Goal: Complete application form: Complete application form

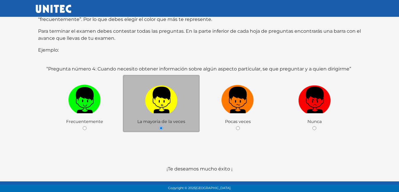
scroll to position [115, 0]
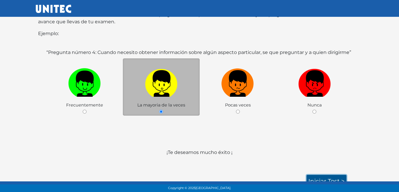
click at [322, 177] on link "Iniciar test >" at bounding box center [326, 181] width 40 height 12
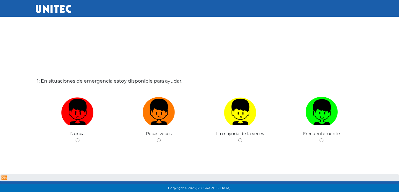
scroll to position [0, 0]
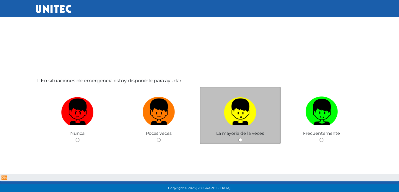
click at [240, 138] on input "radio" at bounding box center [240, 140] width 4 height 4
radio input "true"
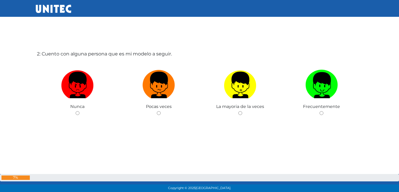
scroll to position [222, 0]
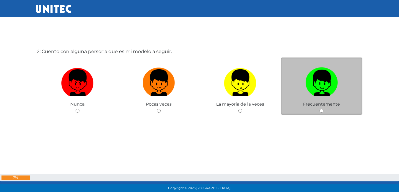
click at [321, 111] on input "radio" at bounding box center [321, 111] width 4 height 4
radio input "true"
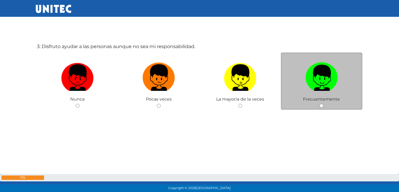
scroll to position [429, 0]
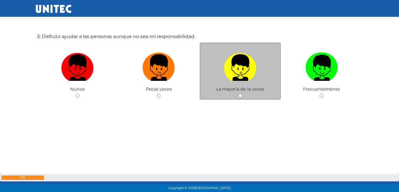
click at [241, 95] on input "radio" at bounding box center [240, 96] width 4 height 4
radio input "true"
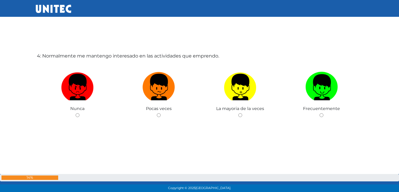
scroll to position [635, 0]
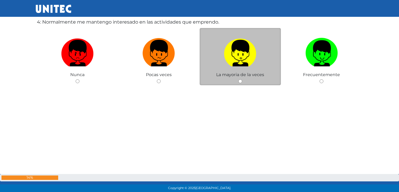
click at [240, 81] on input "radio" at bounding box center [240, 81] width 4 height 4
radio input "true"
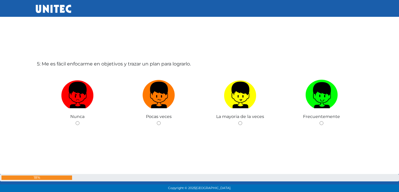
scroll to position [815, 0]
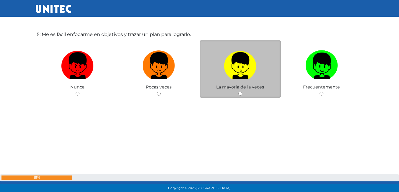
click at [241, 93] on input "radio" at bounding box center [240, 94] width 4 height 4
radio input "true"
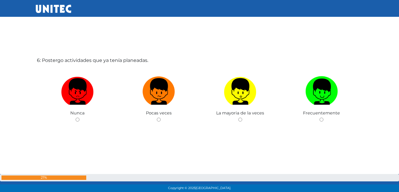
scroll to position [990, 0]
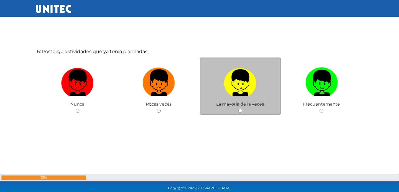
click at [240, 109] on input "radio" at bounding box center [240, 111] width 4 height 4
radio input "true"
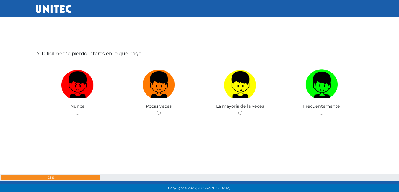
scroll to position [1182, 0]
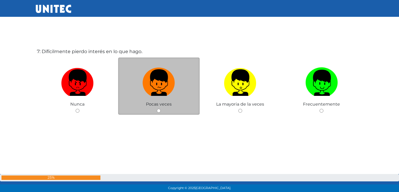
click at [158, 110] on input "radio" at bounding box center [159, 111] width 4 height 4
radio input "true"
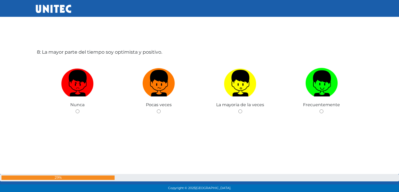
scroll to position [1375, 0]
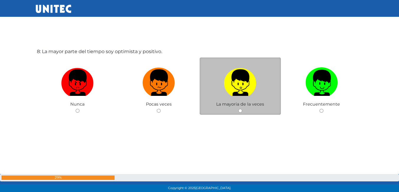
click at [239, 112] on input "radio" at bounding box center [240, 111] width 4 height 4
radio input "true"
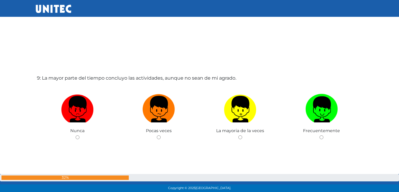
scroll to position [1553, 0]
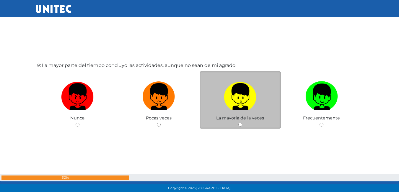
click at [241, 126] on input "radio" at bounding box center [240, 125] width 4 height 4
radio input "true"
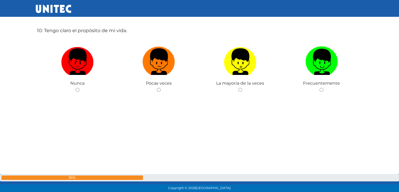
scroll to position [1790, 0]
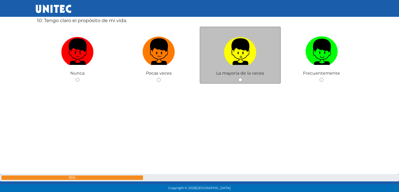
click at [241, 78] on input "radio" at bounding box center [240, 80] width 4 height 4
radio input "true"
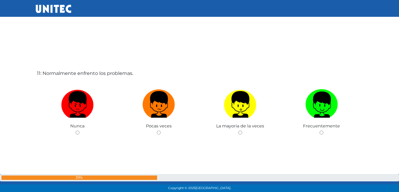
scroll to position [1940, 0]
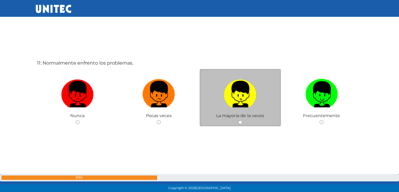
click at [239, 121] on input "radio" at bounding box center [240, 122] width 4 height 4
radio input "true"
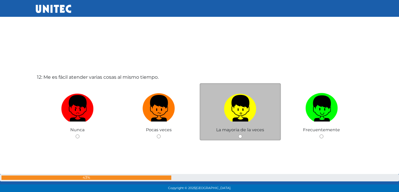
scroll to position [2147, 0]
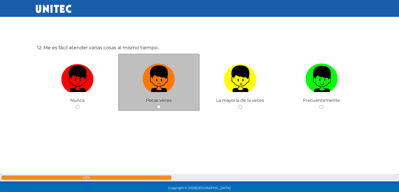
click at [157, 107] on input "radio" at bounding box center [159, 107] width 4 height 4
radio input "true"
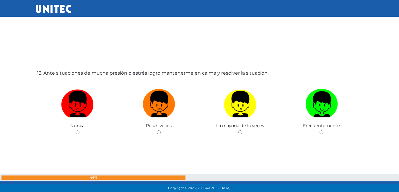
scroll to position [2324, 0]
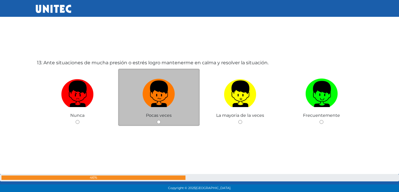
click at [159, 121] on input "radio" at bounding box center [159, 122] width 4 height 4
radio input "true"
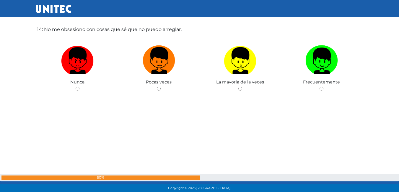
scroll to position [2556, 0]
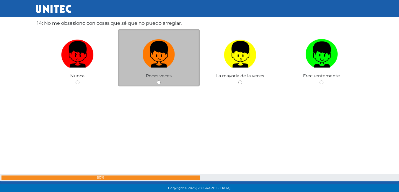
click at [159, 84] on input "radio" at bounding box center [159, 83] width 4 height 4
radio input "true"
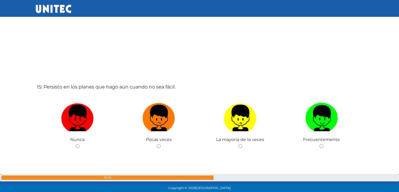
scroll to position [2702, 0]
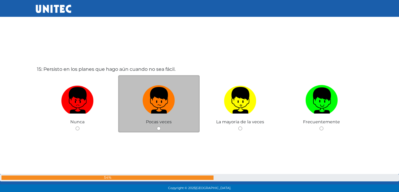
click at [159, 127] on input "radio" at bounding box center [159, 129] width 4 height 4
radio input "true"
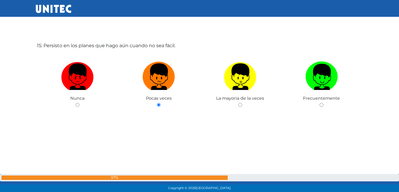
scroll to position [2902, 0]
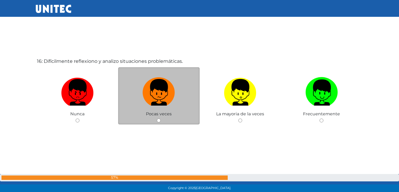
click at [157, 120] on input "radio" at bounding box center [159, 121] width 4 height 4
radio input "true"
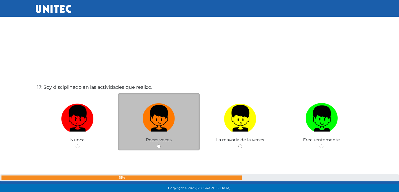
scroll to position [3079, 0]
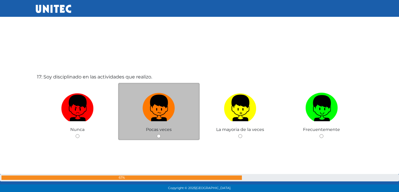
click at [158, 135] on input "radio" at bounding box center [159, 136] width 4 height 4
radio input "true"
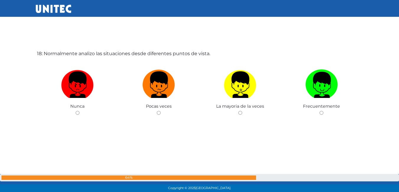
scroll to position [3296, 0]
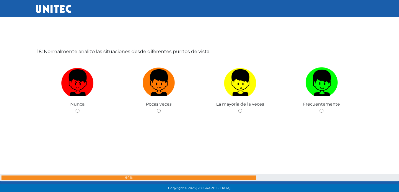
click at [158, 135] on div "18: Normalmente analizo las situaciones desde diferentes puntos de vista. Nunca…" at bounding box center [200, 96] width 328 height 192
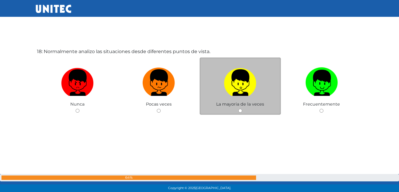
click at [240, 112] on input "radio" at bounding box center [240, 111] width 4 height 4
radio input "true"
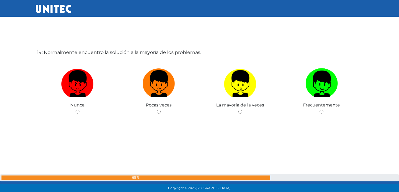
scroll to position [3488, 0]
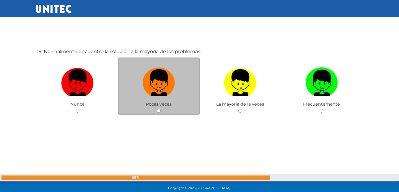
click at [159, 111] on input "radio" at bounding box center [159, 111] width 4 height 4
radio input "true"
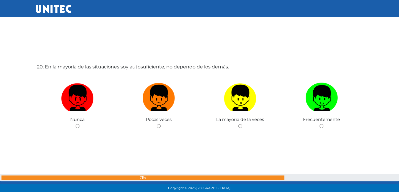
scroll to position [3665, 0]
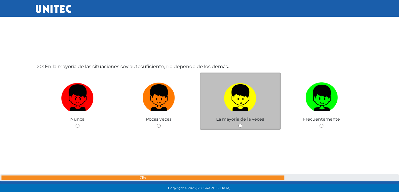
click at [239, 128] on input "radio" at bounding box center [240, 126] width 4 height 4
radio input "true"
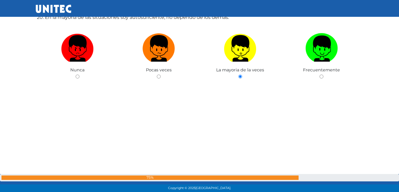
scroll to position [3725, 0]
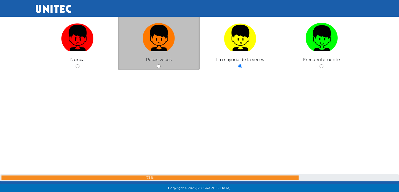
click at [153, 66] on div "Pocas veces" at bounding box center [158, 42] width 81 height 58
click at [158, 66] on input "radio" at bounding box center [159, 66] width 4 height 4
radio input "true"
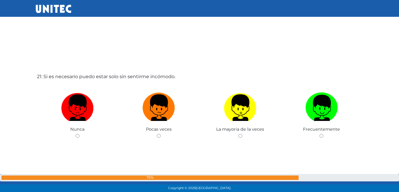
scroll to position [3877, 0]
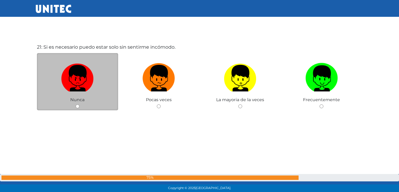
click at [78, 106] on input "radio" at bounding box center [78, 106] width 4 height 4
radio input "true"
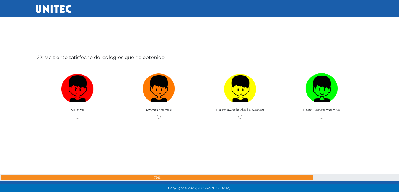
scroll to position [4077, 0]
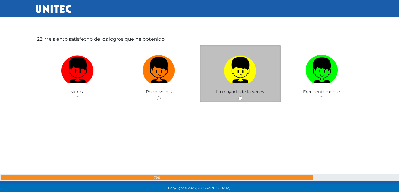
click at [242, 97] on input "radio" at bounding box center [240, 99] width 4 height 4
radio input "true"
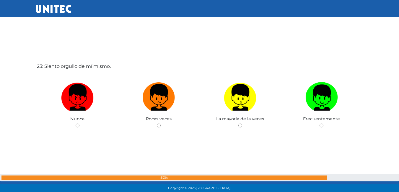
scroll to position [4252, 0]
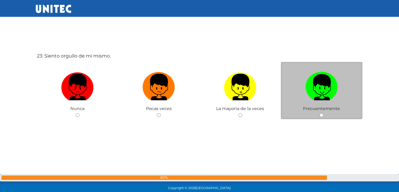
click at [327, 107] on span "Frecuentemente" at bounding box center [321, 108] width 37 height 5
click at [323, 115] on input "radio" at bounding box center [321, 115] width 4 height 4
radio input "true"
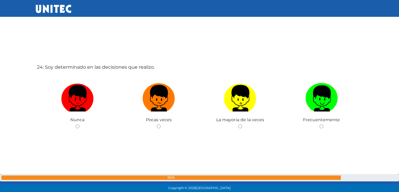
scroll to position [4449, 0]
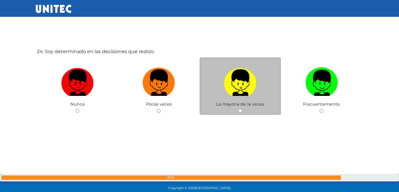
click at [238, 111] on input "radio" at bounding box center [240, 111] width 4 height 4
radio input "true"
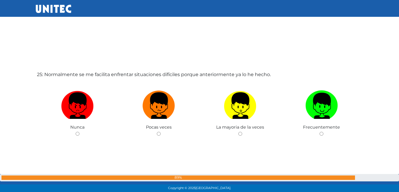
scroll to position [4641, 0]
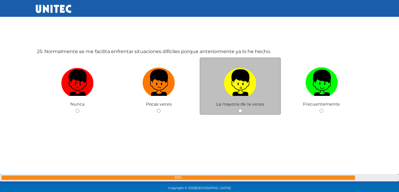
click at [238, 107] on div "La mayoria de la veces" at bounding box center [240, 87] width 81 height 58
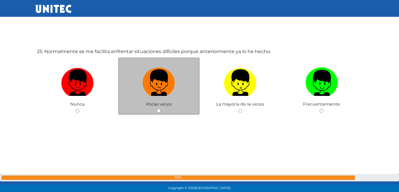
click at [158, 109] on input "radio" at bounding box center [159, 111] width 4 height 4
radio input "true"
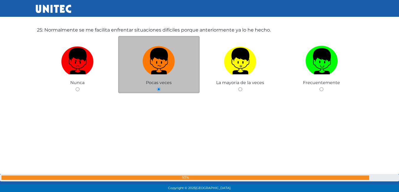
scroll to position [4839, 0]
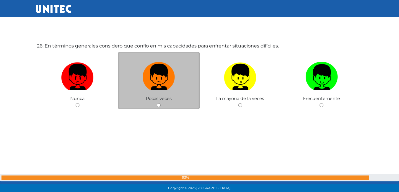
click at [153, 98] on span "Pocas veces" at bounding box center [159, 98] width 26 height 5
click at [158, 105] on input "radio" at bounding box center [159, 105] width 4 height 4
radio input "true"
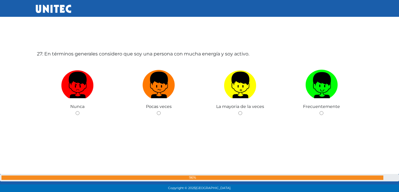
scroll to position [5025, 0]
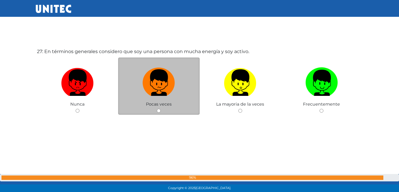
click at [158, 110] on input "radio" at bounding box center [159, 111] width 4 height 4
radio input "true"
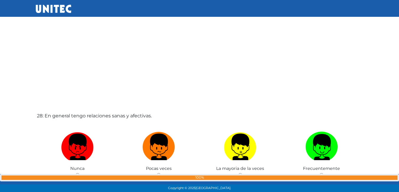
scroll to position [5174, 0]
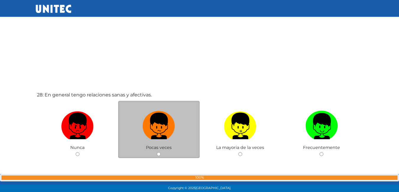
click at [158, 153] on input "radio" at bounding box center [159, 154] width 4 height 4
radio input "true"
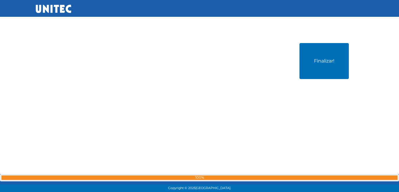
scroll to position [5422, 0]
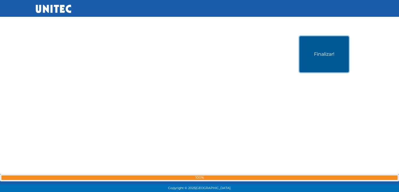
click at [321, 61] on button "Finalizar!" at bounding box center [323, 54] width 49 height 36
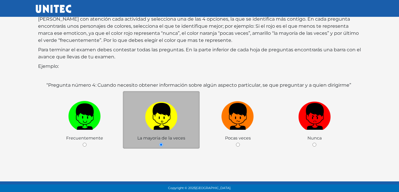
scroll to position [88, 0]
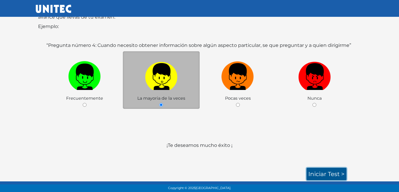
click at [328, 175] on link "Iniciar test >" at bounding box center [326, 174] width 40 height 12
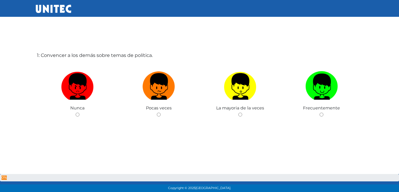
scroll to position [30, 0]
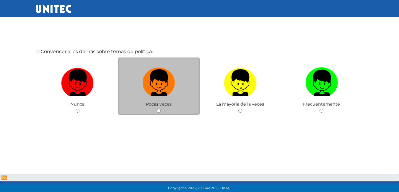
click at [158, 112] on input "radio" at bounding box center [159, 111] width 4 height 4
radio input "true"
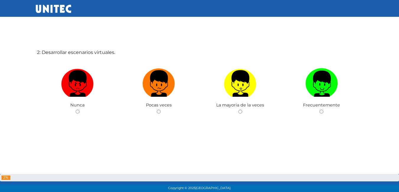
scroll to position [222, 0]
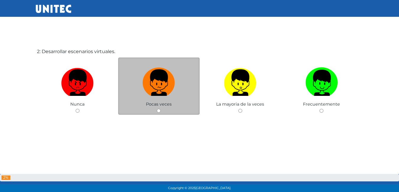
click at [160, 110] on input "radio" at bounding box center [159, 111] width 4 height 4
radio input "true"
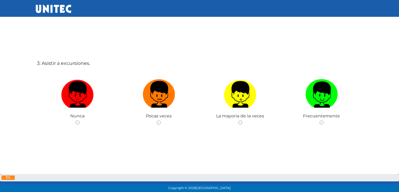
scroll to position [430, 0]
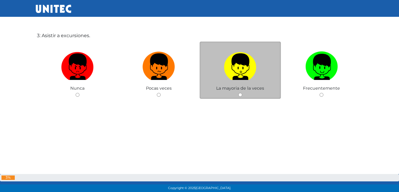
click at [242, 96] on input "radio" at bounding box center [240, 95] width 4 height 4
radio input "true"
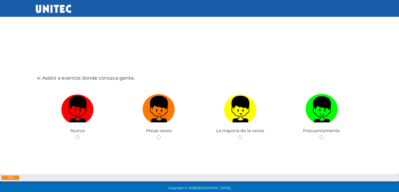
scroll to position [609, 0]
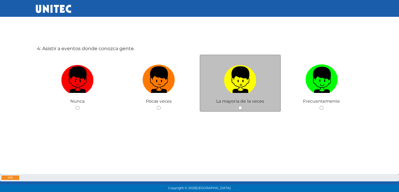
click at [239, 107] on input "radio" at bounding box center [240, 108] width 4 height 4
radio input "true"
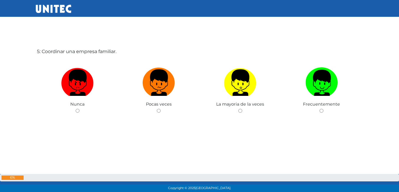
scroll to position [808, 0]
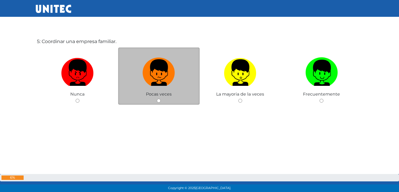
click at [159, 98] on div "Pocas veces" at bounding box center [158, 77] width 81 height 58
click at [159, 100] on input "radio" at bounding box center [159, 101] width 4 height 4
radio input "true"
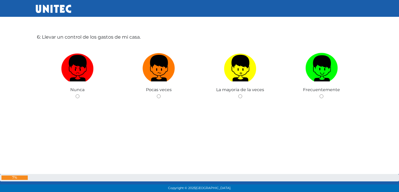
scroll to position [1005, 0]
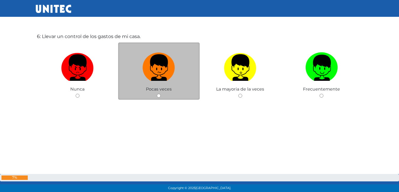
click at [159, 96] on input "radio" at bounding box center [159, 96] width 4 height 4
radio input "true"
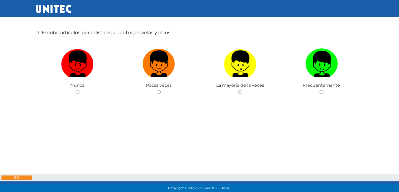
scroll to position [1204, 0]
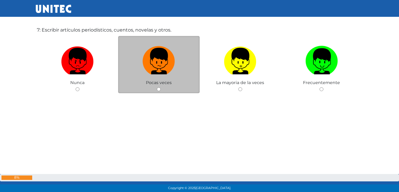
click at [158, 88] on input "radio" at bounding box center [159, 89] width 4 height 4
radio input "true"
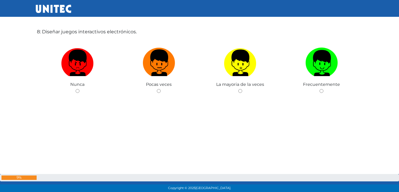
scroll to position [1405, 0]
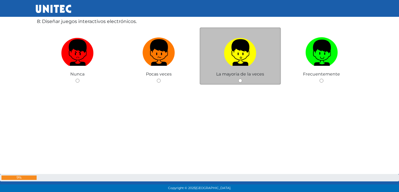
click at [241, 80] on input "radio" at bounding box center [240, 81] width 4 height 4
radio input "true"
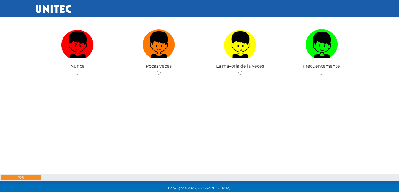
scroll to position [1575, 0]
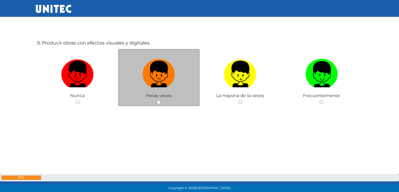
click at [158, 102] on input "radio" at bounding box center [159, 102] width 4 height 4
radio input "true"
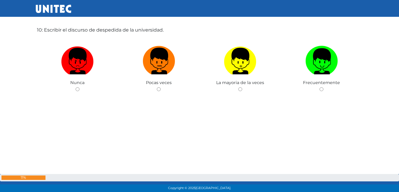
scroll to position [1806, 0]
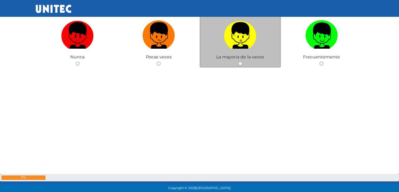
click at [239, 63] on input "radio" at bounding box center [240, 64] width 4 height 4
radio input "true"
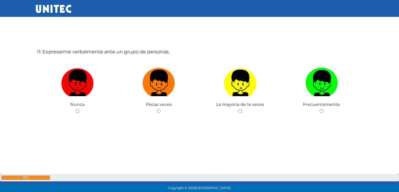
scroll to position [1924, 0]
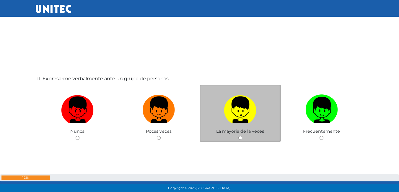
click at [239, 138] on input "radio" at bounding box center [240, 138] width 4 height 4
radio input "true"
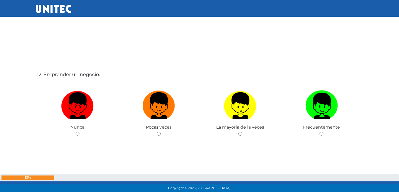
scroll to position [2131, 0]
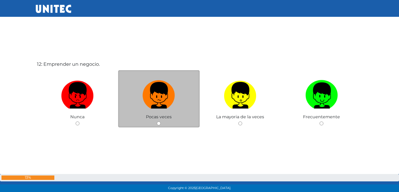
click at [158, 124] on input "radio" at bounding box center [159, 124] width 4 height 4
radio input "true"
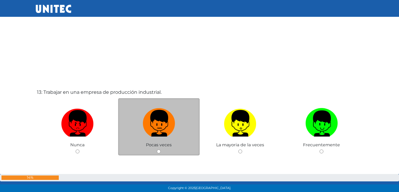
scroll to position [2308, 0]
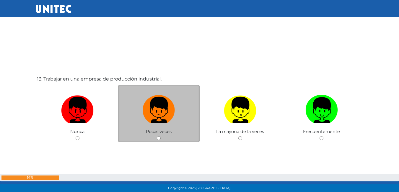
click at [160, 137] on input "radio" at bounding box center [159, 138] width 4 height 4
radio input "true"
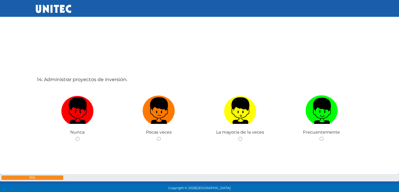
scroll to position [2515, 0]
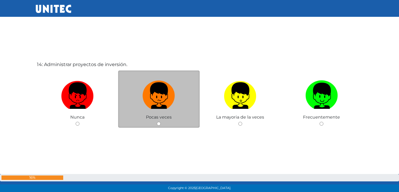
click at [158, 124] on input "radio" at bounding box center [159, 124] width 4 height 4
radio input "true"
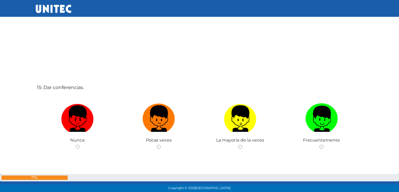
scroll to position [2713, 0]
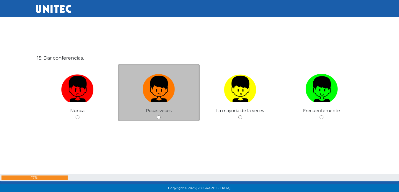
click at [159, 119] on input "radio" at bounding box center [159, 117] width 4 height 4
radio input "true"
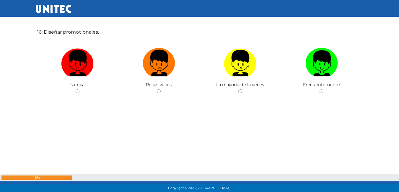
scroll to position [2942, 0]
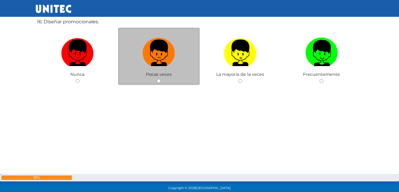
click at [157, 79] on input "radio" at bounding box center [159, 81] width 4 height 4
radio input "true"
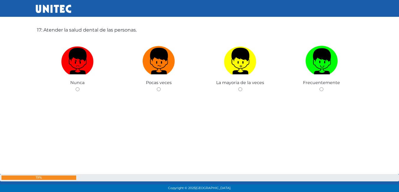
scroll to position [3115, 0]
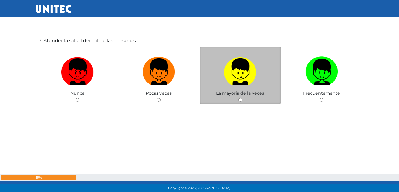
click at [240, 100] on input "radio" at bounding box center [240, 100] width 4 height 4
radio input "true"
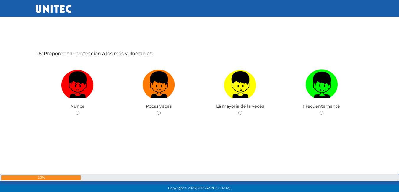
scroll to position [3296, 0]
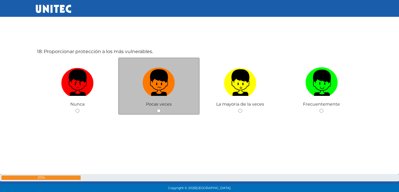
click at [158, 111] on input "radio" at bounding box center [159, 111] width 4 height 4
radio input "true"
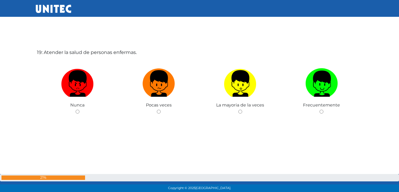
scroll to position [3488, 0]
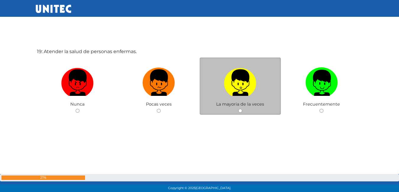
click at [240, 110] on input "radio" at bounding box center [240, 111] width 4 height 4
radio input "true"
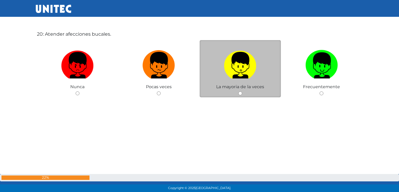
scroll to position [3687, 0]
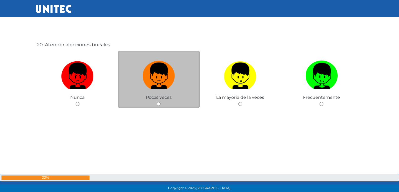
click at [159, 104] on input "radio" at bounding box center [159, 104] width 4 height 4
radio input "true"
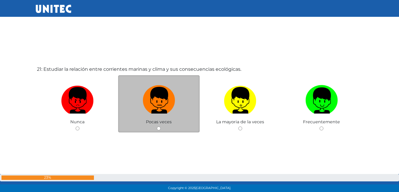
scroll to position [3864, 0]
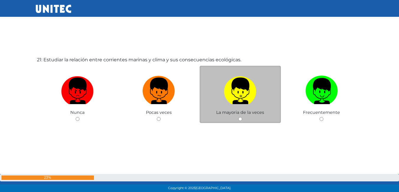
click at [240, 120] on input "radio" at bounding box center [240, 119] width 4 height 4
radio input "true"
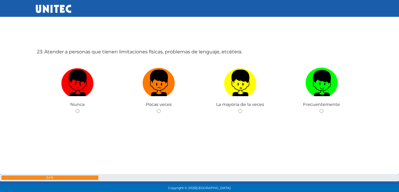
scroll to position [4266, 0]
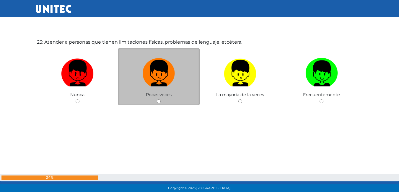
click at [159, 101] on input "radio" at bounding box center [159, 101] width 4 height 4
radio input "true"
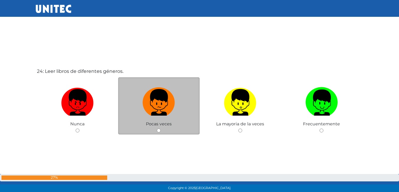
scroll to position [4438, 0]
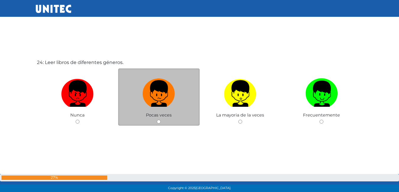
click at [159, 122] on input "radio" at bounding box center [159, 122] width 4 height 4
radio input "true"
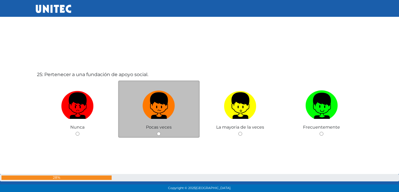
scroll to position [4633, 0]
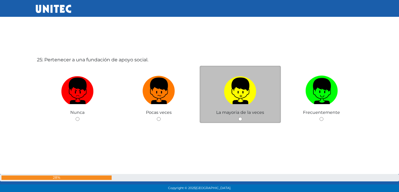
click at [239, 120] on input "radio" at bounding box center [240, 119] width 4 height 4
radio input "true"
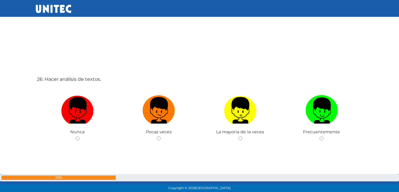
scroll to position [4833, 0]
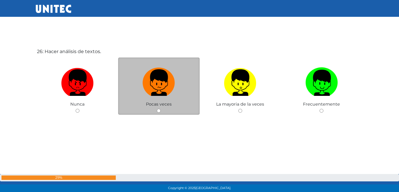
click at [159, 110] on input "radio" at bounding box center [159, 111] width 4 height 4
radio input "true"
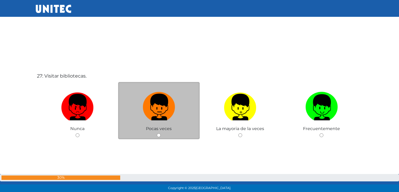
scroll to position [5011, 0]
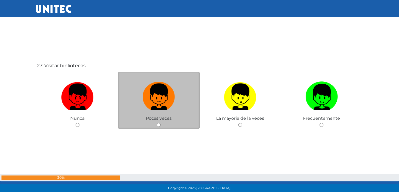
click at [159, 126] on input "radio" at bounding box center [159, 125] width 4 height 4
radio input "true"
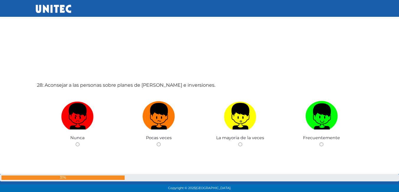
scroll to position [5210, 0]
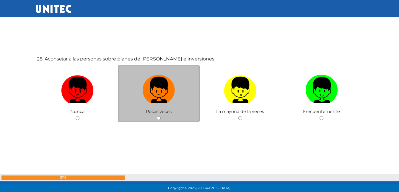
click at [159, 118] on input "radio" at bounding box center [159, 118] width 4 height 4
radio input "true"
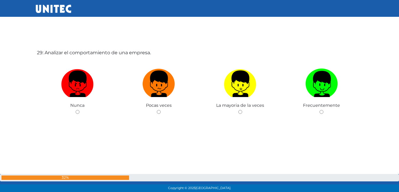
scroll to position [5410, 0]
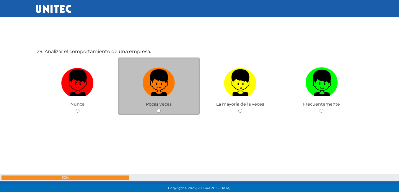
click at [158, 110] on input "radio" at bounding box center [159, 111] width 4 height 4
radio input "true"
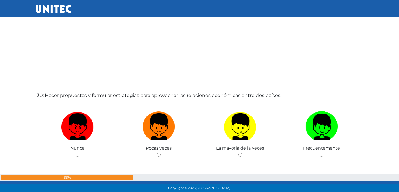
scroll to position [5558, 0]
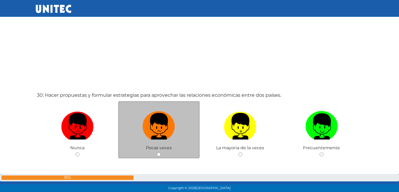
click at [159, 154] on input "radio" at bounding box center [159, 155] width 4 height 4
radio input "true"
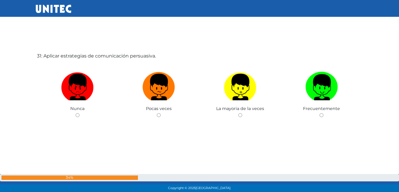
scroll to position [5794, 0]
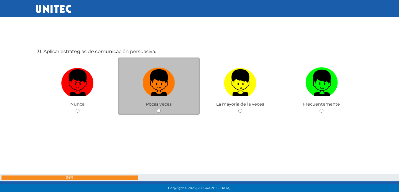
click at [159, 111] on input "radio" at bounding box center [159, 111] width 4 height 4
radio input "true"
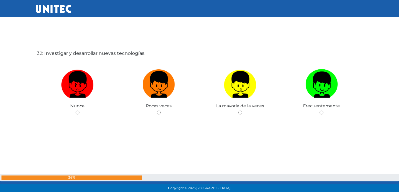
scroll to position [5986, 0]
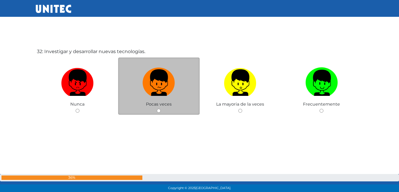
click at [159, 110] on input "radio" at bounding box center [159, 111] width 4 height 4
radio input "true"
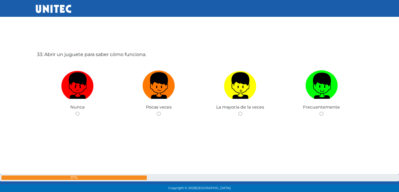
scroll to position [6178, 0]
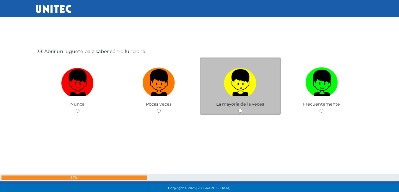
click at [239, 110] on input "radio" at bounding box center [240, 111] width 4 height 4
radio input "true"
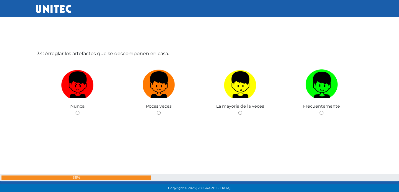
scroll to position [6371, 0]
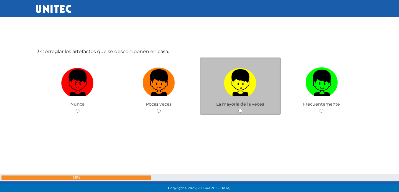
click at [239, 111] on input "radio" at bounding box center [240, 111] width 4 height 4
radio input "true"
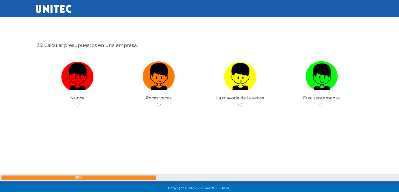
scroll to position [6579, 0]
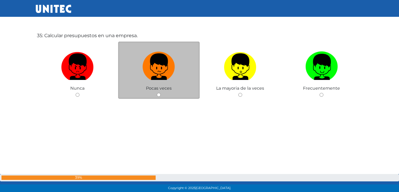
click at [158, 94] on input "radio" at bounding box center [159, 95] width 4 height 4
radio input "true"
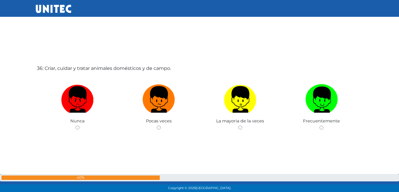
scroll to position [6755, 0]
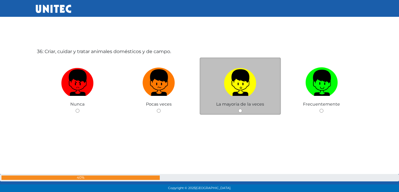
click at [240, 110] on input "radio" at bounding box center [240, 111] width 4 height 4
radio input "true"
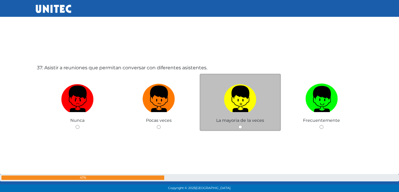
scroll to position [6947, 0]
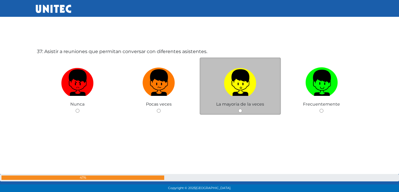
click at [241, 111] on input "radio" at bounding box center [240, 111] width 4 height 4
radio input "true"
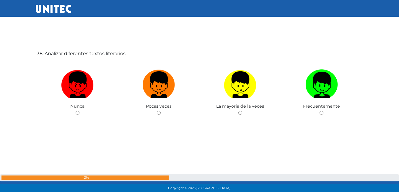
scroll to position [7139, 0]
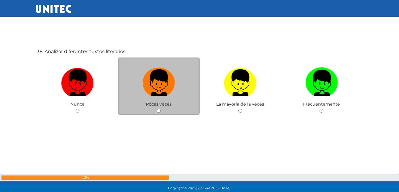
click at [159, 110] on input "radio" at bounding box center [159, 111] width 4 height 4
radio input "true"
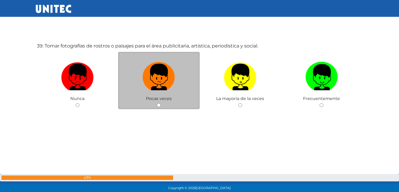
scroll to position [7347, 0]
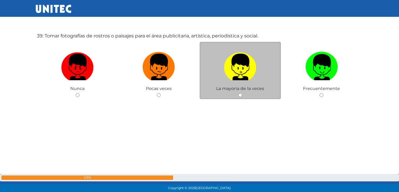
click at [240, 95] on input "radio" at bounding box center [240, 95] width 4 height 4
radio input "true"
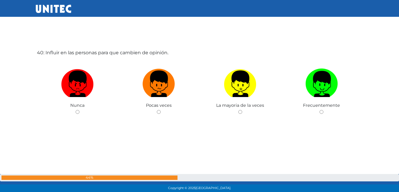
scroll to position [7523, 0]
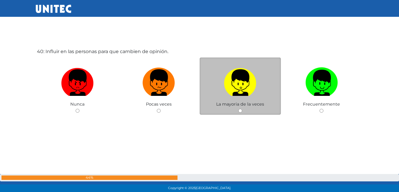
click at [238, 111] on input "radio" at bounding box center [240, 111] width 4 height 4
radio input "true"
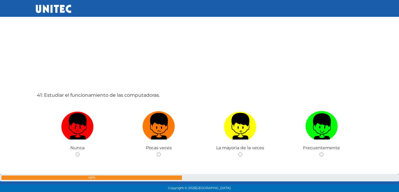
scroll to position [7701, 0]
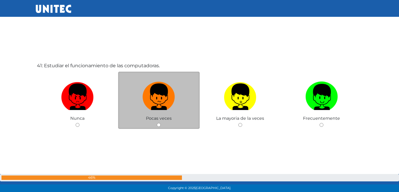
click at [160, 124] on input "radio" at bounding box center [159, 125] width 4 height 4
radio input "true"
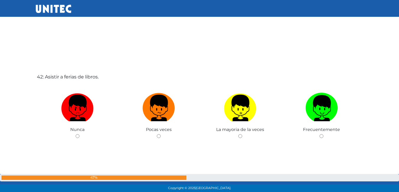
scroll to position [7908, 0]
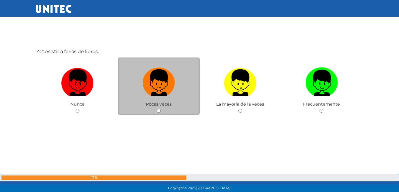
click at [158, 110] on input "radio" at bounding box center [159, 111] width 4 height 4
radio input "true"
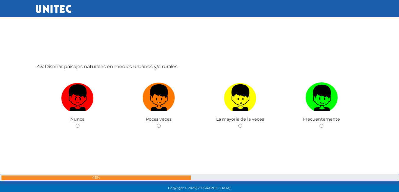
scroll to position [8086, 0]
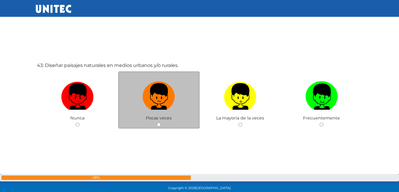
click at [158, 122] on div "Pocas veces" at bounding box center [158, 100] width 81 height 58
click at [160, 124] on input "radio" at bounding box center [159, 125] width 4 height 4
radio input "true"
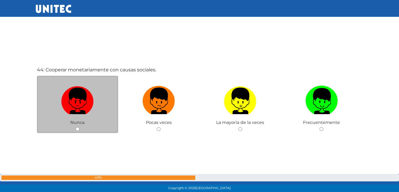
scroll to position [8293, 0]
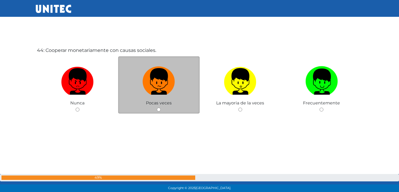
click at [158, 110] on input "radio" at bounding box center [159, 110] width 4 height 4
radio input "true"
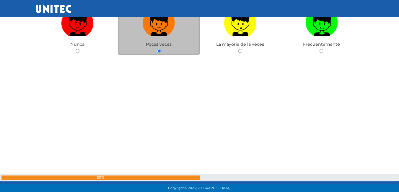
scroll to position [8472, 0]
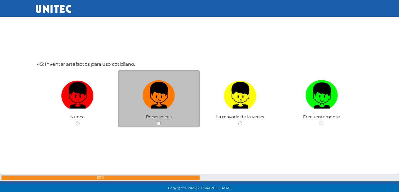
click at [158, 122] on input "radio" at bounding box center [159, 124] width 4 height 4
radio input "true"
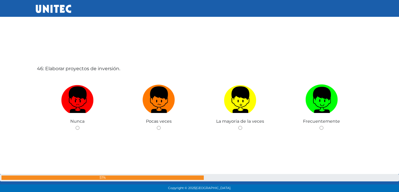
scroll to position [8676, 0]
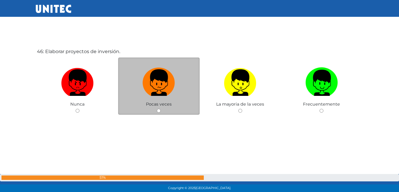
click at [158, 110] on input "radio" at bounding box center [159, 111] width 4 height 4
radio input "true"
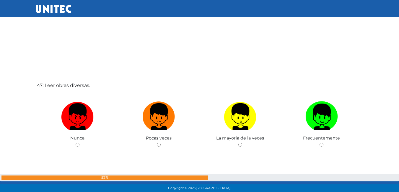
scroll to position [8845, 0]
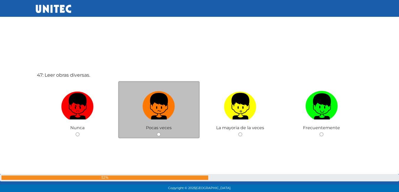
click at [159, 132] on div "Pocas veces" at bounding box center [158, 110] width 81 height 58
click at [157, 133] on input "radio" at bounding box center [159, 135] width 4 height 4
radio input "true"
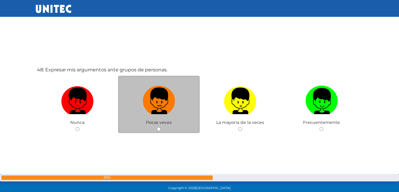
scroll to position [9052, 0]
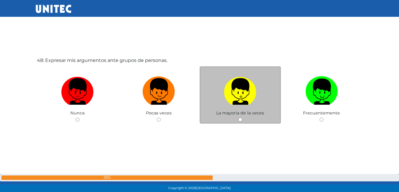
click at [241, 120] on input "radio" at bounding box center [240, 120] width 4 height 4
radio input "true"
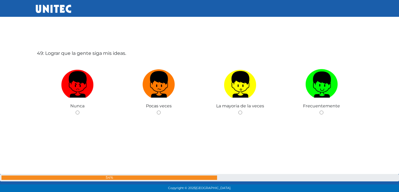
scroll to position [9253, 0]
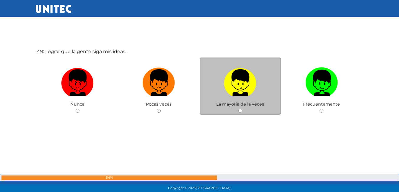
click at [238, 112] on input "radio" at bounding box center [240, 111] width 4 height 4
radio input "true"
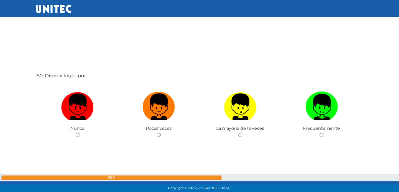
scroll to position [9431, 0]
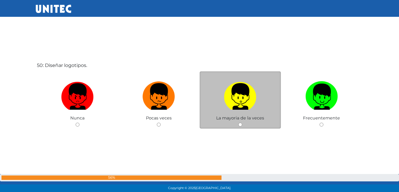
click at [242, 124] on input "radio" at bounding box center [240, 125] width 4 height 4
radio input "true"
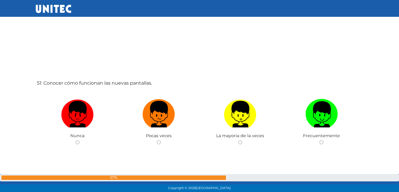
scroll to position [9609, 0]
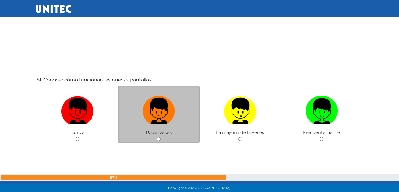
click at [159, 138] on input "radio" at bounding box center [159, 139] width 4 height 4
radio input "true"
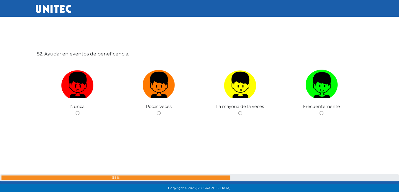
scroll to position [9829, 0]
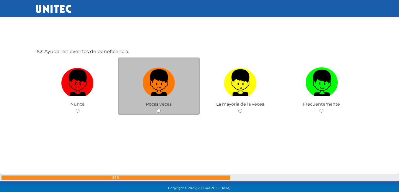
click at [159, 110] on input "radio" at bounding box center [159, 111] width 4 height 4
radio input "true"
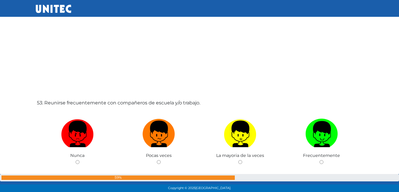
scroll to position [10000, 0]
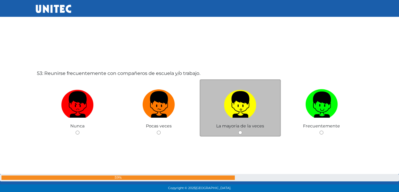
click at [239, 133] on input "radio" at bounding box center [240, 133] width 4 height 4
radio input "true"
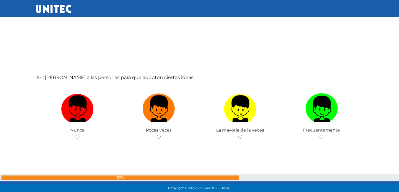
scroll to position [10224, 0]
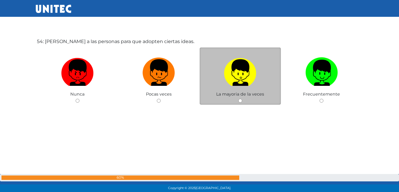
click at [241, 100] on input "radio" at bounding box center [240, 101] width 4 height 4
radio input "true"
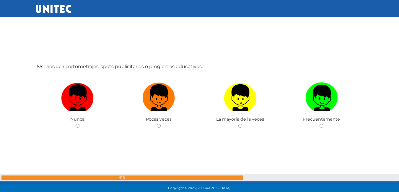
scroll to position [10406, 0]
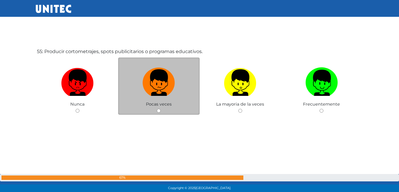
click at [159, 110] on input "radio" at bounding box center [159, 111] width 4 height 4
radio input "true"
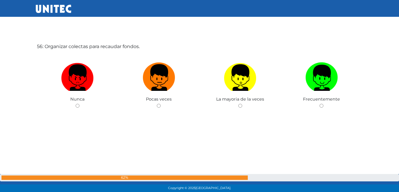
scroll to position [10613, 0]
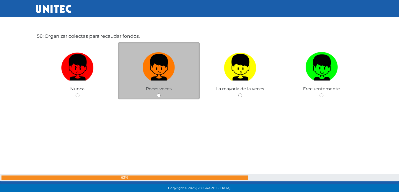
click at [158, 97] on input "radio" at bounding box center [159, 96] width 4 height 4
radio input "true"
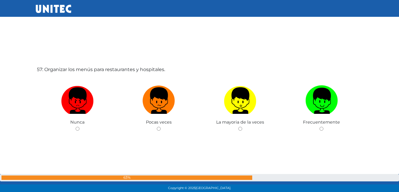
scroll to position [10790, 0]
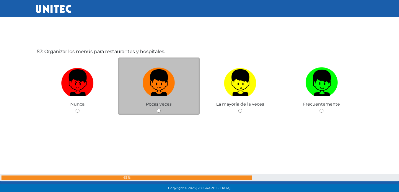
click at [158, 111] on input "radio" at bounding box center [159, 111] width 4 height 4
radio input "true"
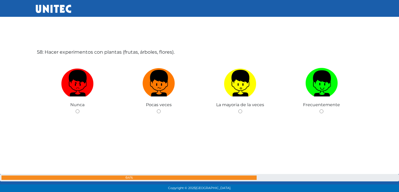
scroll to position [10982, 0]
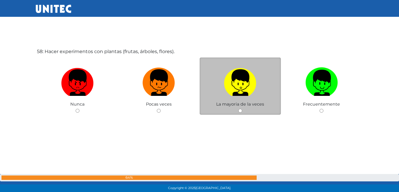
click at [241, 111] on input "radio" at bounding box center [240, 111] width 4 height 4
radio input "true"
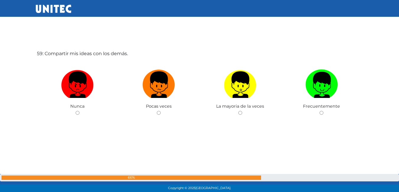
scroll to position [11174, 0]
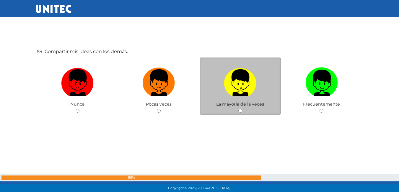
click at [240, 110] on input "radio" at bounding box center [240, 111] width 4 height 4
radio input "true"
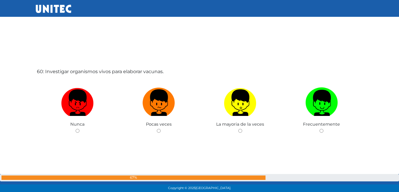
scroll to position [11367, 0]
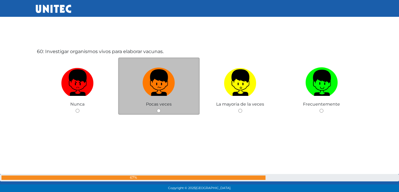
click at [159, 111] on input "radio" at bounding box center [159, 111] width 4 height 4
radio input "true"
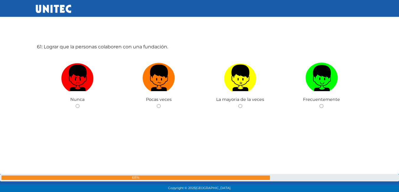
scroll to position [11574, 0]
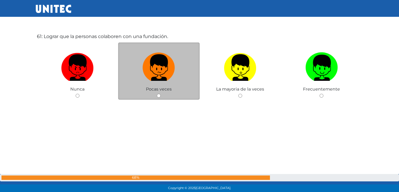
click at [160, 94] on input "radio" at bounding box center [159, 96] width 4 height 4
radio input "true"
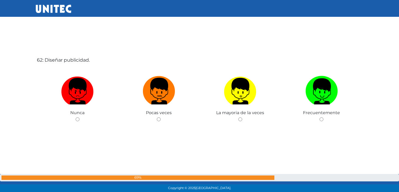
scroll to position [11753, 0]
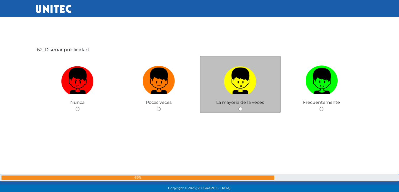
click at [238, 110] on input "radio" at bounding box center [240, 109] width 4 height 4
radio input "true"
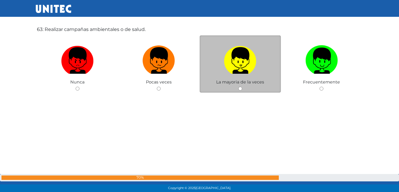
scroll to position [11990, 0]
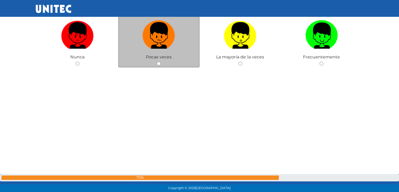
click at [156, 66] on div "Pocas veces" at bounding box center [158, 39] width 81 height 58
click at [158, 61] on div "Pocas veces" at bounding box center [158, 39] width 81 height 58
click at [159, 63] on input "radio" at bounding box center [159, 64] width 4 height 4
radio input "true"
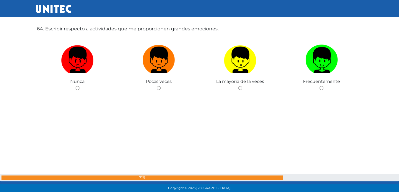
scroll to position [12161, 0]
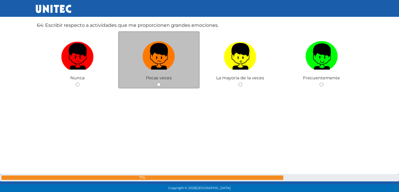
click at [157, 84] on input "radio" at bounding box center [159, 85] width 4 height 4
radio input "true"
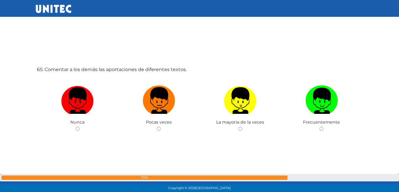
scroll to position [12339, 0]
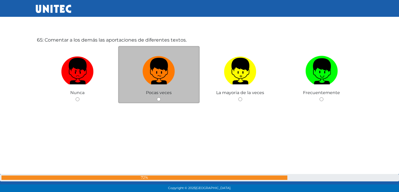
click at [157, 99] on input "radio" at bounding box center [159, 99] width 4 height 4
radio input "true"
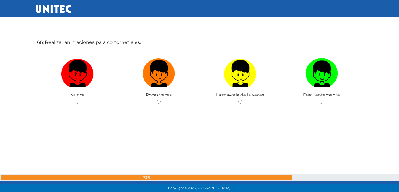
scroll to position [12539, 0]
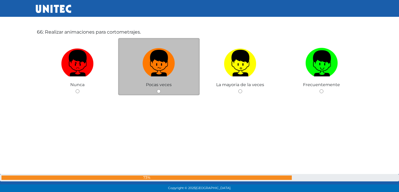
click at [159, 91] on input "radio" at bounding box center [159, 91] width 4 height 4
radio input "true"
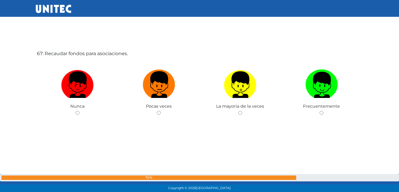
scroll to position [12712, 0]
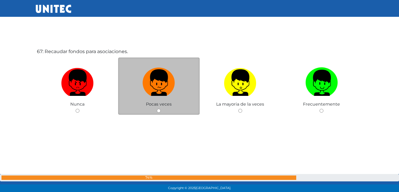
click at [159, 109] on input "radio" at bounding box center [159, 111] width 4 height 4
radio input "true"
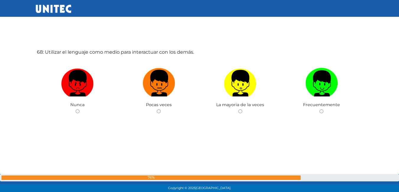
scroll to position [12910, 0]
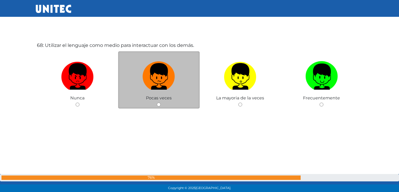
click at [157, 104] on input "radio" at bounding box center [159, 105] width 4 height 4
radio input "true"
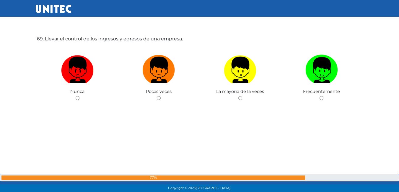
scroll to position [13118, 0]
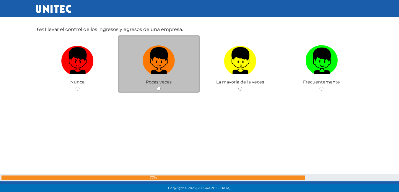
click at [158, 89] on input "radio" at bounding box center [159, 89] width 4 height 4
radio input "true"
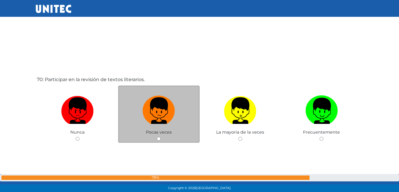
scroll to position [13290, 0]
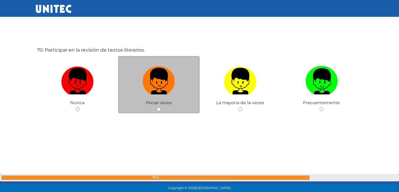
click at [159, 109] on input "radio" at bounding box center [159, 109] width 4 height 4
radio input "true"
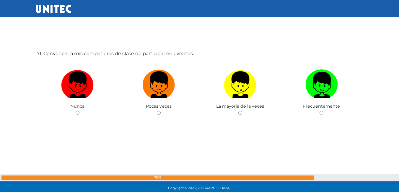
scroll to position [13480, 0]
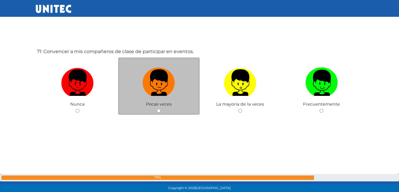
click at [160, 110] on input "radio" at bounding box center [159, 111] width 4 height 4
radio input "true"
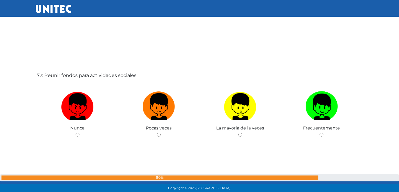
scroll to position [13659, 0]
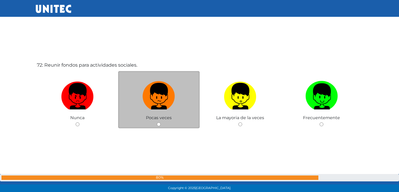
click at [159, 123] on input "radio" at bounding box center [159, 124] width 4 height 4
radio input "true"
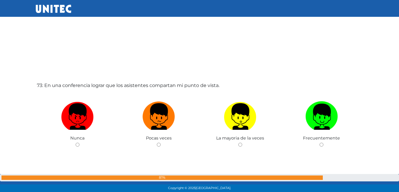
scroll to position [13836, 0]
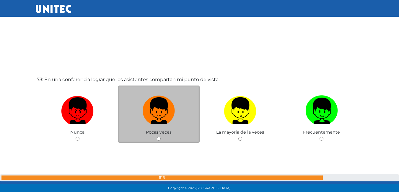
click at [159, 137] on input "radio" at bounding box center [159, 139] width 4 height 4
radio input "true"
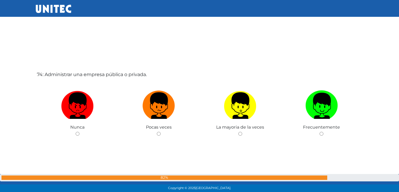
scroll to position [14043, 0]
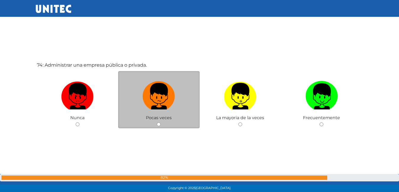
click at [157, 124] on input "radio" at bounding box center [159, 124] width 4 height 4
radio input "true"
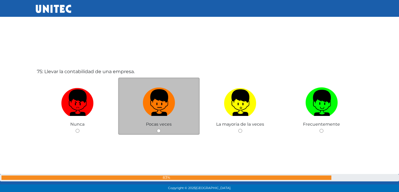
scroll to position [14239, 0]
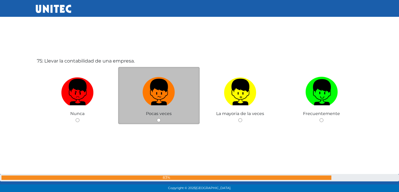
click at [157, 121] on input "radio" at bounding box center [159, 120] width 4 height 4
radio input "true"
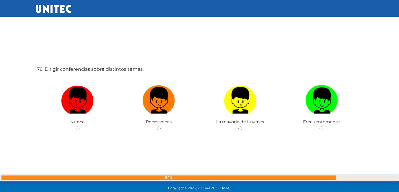
scroll to position [14441, 0]
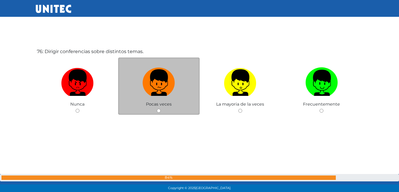
click at [159, 110] on input "radio" at bounding box center [159, 111] width 4 height 4
radio input "true"
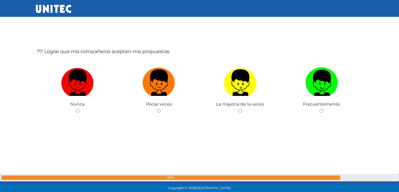
scroll to position [14643, 0]
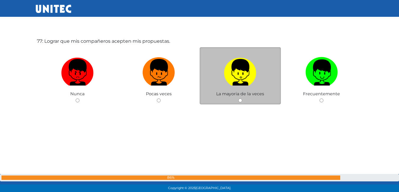
click at [240, 101] on input "radio" at bounding box center [240, 101] width 4 height 4
radio input "true"
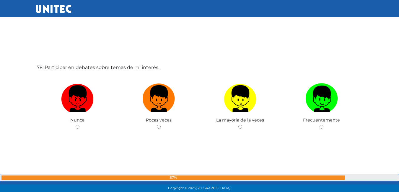
scroll to position [14811, 0]
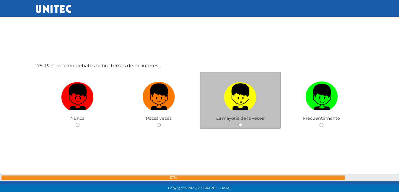
click at [239, 125] on input "radio" at bounding box center [240, 125] width 4 height 4
radio input "true"
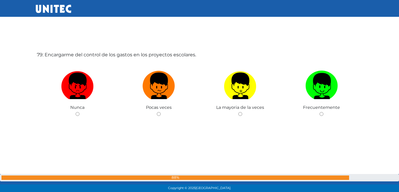
scroll to position [15017, 0]
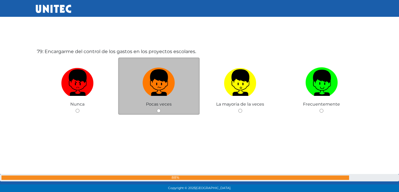
click at [157, 110] on input "radio" at bounding box center [159, 111] width 4 height 4
radio input "true"
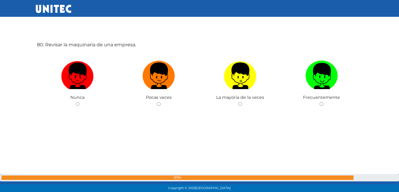
scroll to position [15217, 0]
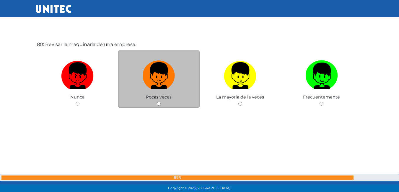
click at [159, 103] on input "radio" at bounding box center [159, 104] width 4 height 4
radio input "true"
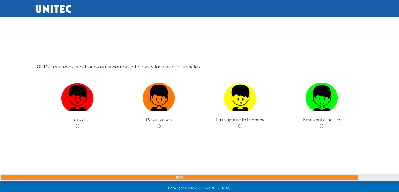
scroll to position [15402, 0]
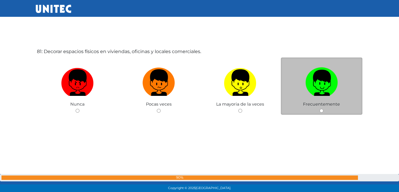
click at [321, 111] on input "radio" at bounding box center [321, 111] width 4 height 4
radio input "true"
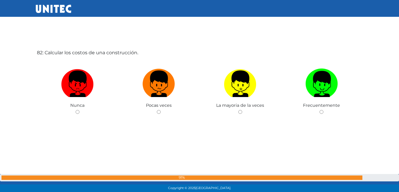
scroll to position [15594, 0]
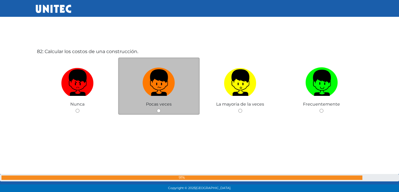
click at [159, 112] on input "radio" at bounding box center [159, 111] width 4 height 4
radio input "true"
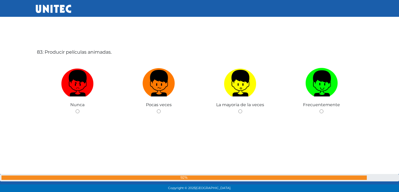
scroll to position [15786, 0]
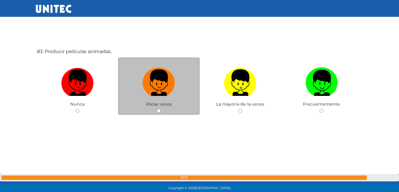
click at [159, 112] on input "radio" at bounding box center [159, 111] width 4 height 4
radio input "true"
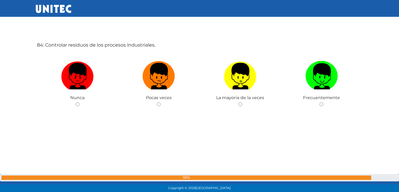
scroll to position [15994, 0]
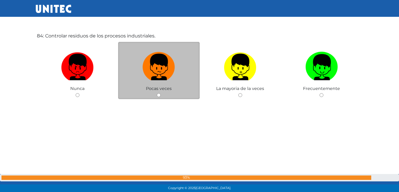
click at [159, 95] on input "radio" at bounding box center [159, 95] width 4 height 4
radio input "true"
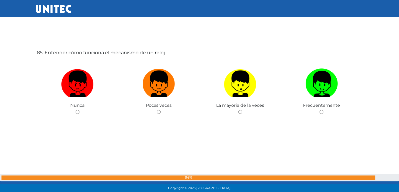
scroll to position [16170, 0]
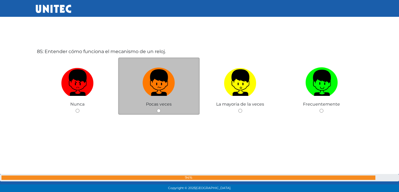
click at [158, 110] on input "radio" at bounding box center [159, 111] width 4 height 4
radio input "true"
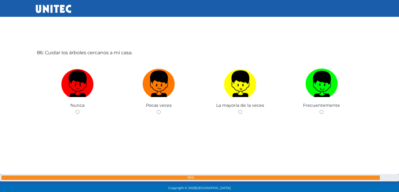
scroll to position [16363, 0]
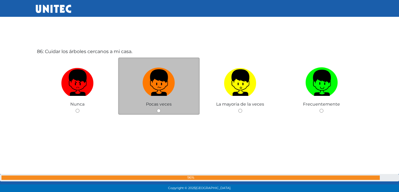
click at [159, 112] on input "radio" at bounding box center [159, 111] width 4 height 4
radio input "true"
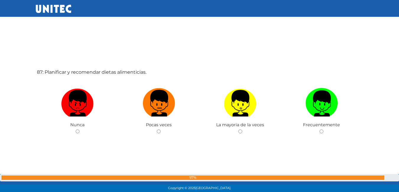
scroll to position [16541, 0]
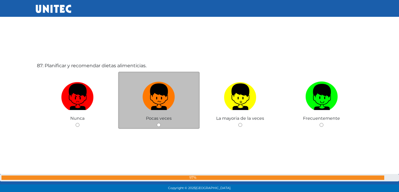
click at [158, 124] on input "radio" at bounding box center [159, 125] width 4 height 4
radio input "true"
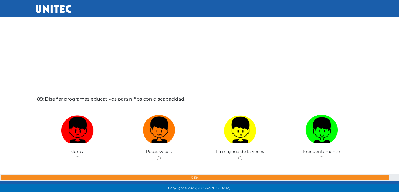
scroll to position [16718, 0]
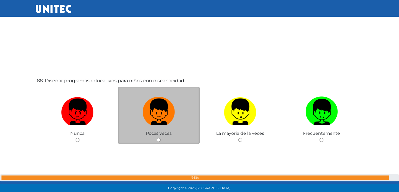
click at [159, 140] on input "radio" at bounding box center [159, 140] width 4 height 4
radio input "true"
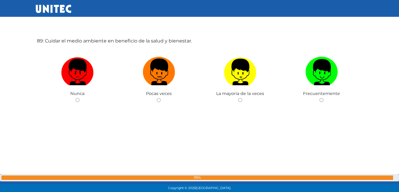
scroll to position [16954, 0]
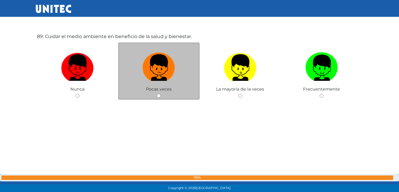
click at [159, 97] on input "radio" at bounding box center [159, 96] width 4 height 4
radio input "true"
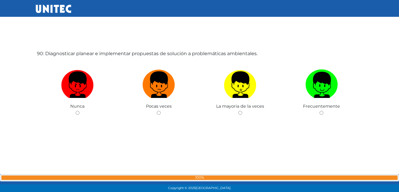
scroll to position [17103, 0]
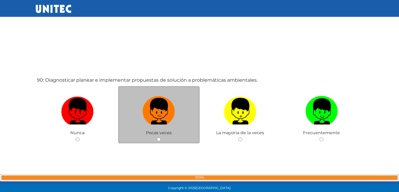
click at [160, 139] on input "radio" at bounding box center [159, 140] width 4 height 4
radio input "true"
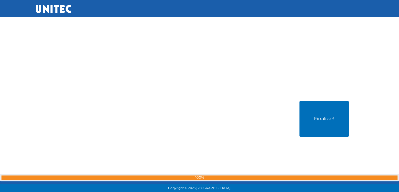
scroll to position [17280, 0]
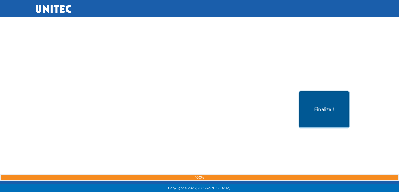
click at [329, 108] on button "Finalizar!" at bounding box center [323, 110] width 49 height 36
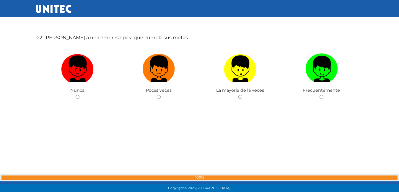
scroll to position [4075, 0]
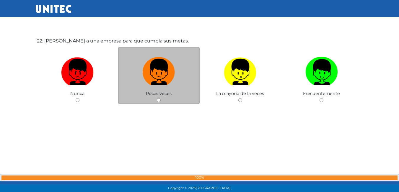
click at [159, 101] on input "radio" at bounding box center [159, 100] width 4 height 4
radio input "true"
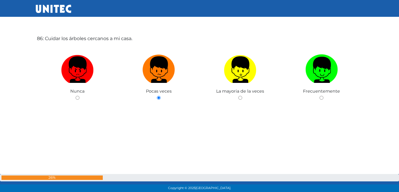
scroll to position [17335, 0]
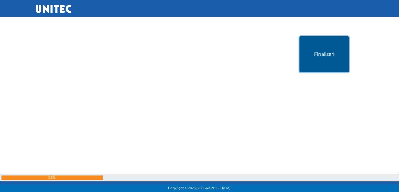
click at [323, 60] on button "Finalizar!" at bounding box center [323, 54] width 49 height 36
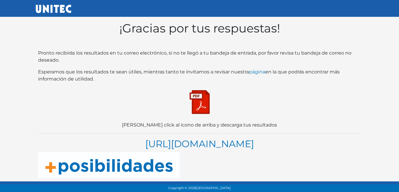
click at [208, 107] on img at bounding box center [200, 102] width 30 height 30
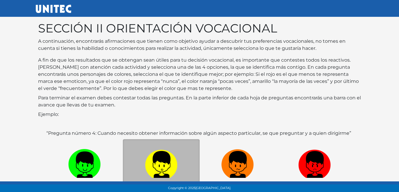
scroll to position [88, 0]
